Goal: Task Accomplishment & Management: Complete application form

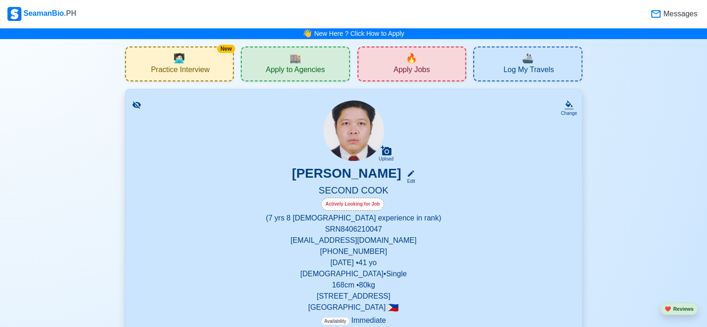
click at [383, 72] on div "🔥 Apply Jobs" at bounding box center [411, 63] width 109 height 35
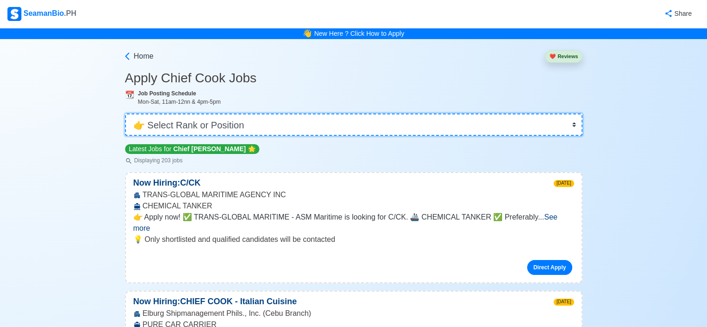
click at [295, 123] on select "👉 Select Rank or Position Master Chief Officer 2nd Officer 3rd Officer Junior O…" at bounding box center [353, 124] width 457 height 22
select select "Cook"
click at [126, 113] on select "👉 Select Rank or Position Master Chief Officer 2nd Officer 3rd Officer Junior O…" at bounding box center [353, 124] width 457 height 22
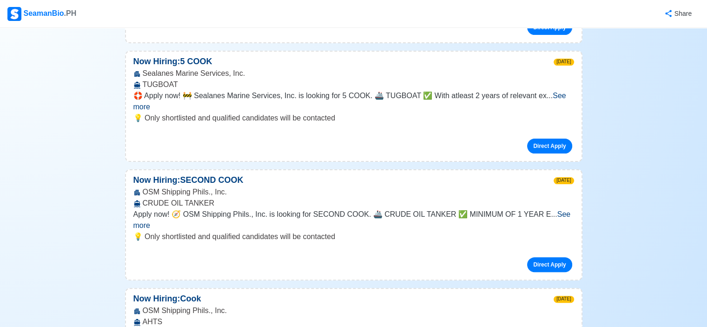
scroll to position [279, 0]
